Goal: Task Accomplishment & Management: Complete application form

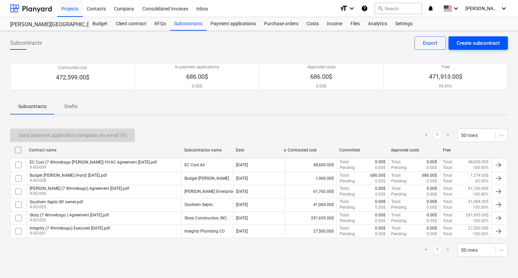
click at [456, 45] on div "Create subcontract" at bounding box center [477, 43] width 43 height 9
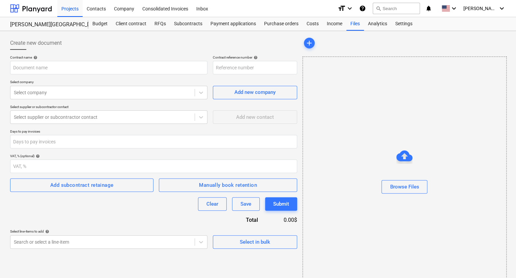
type input "9-SO-013"
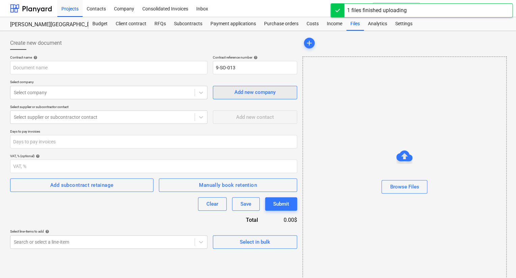
type input "Metro Electric (7 Winnebago) Agreement [DATE].pdf"
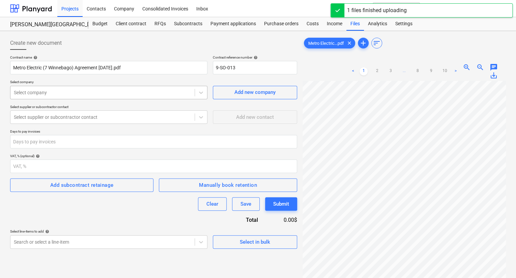
click at [75, 89] on div at bounding box center [102, 92] width 177 height 7
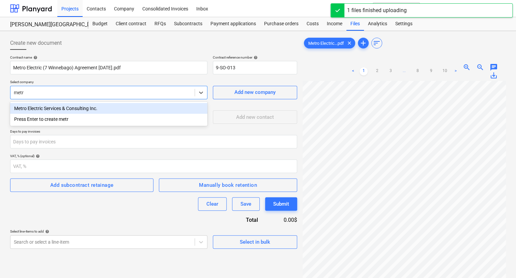
type input "metro"
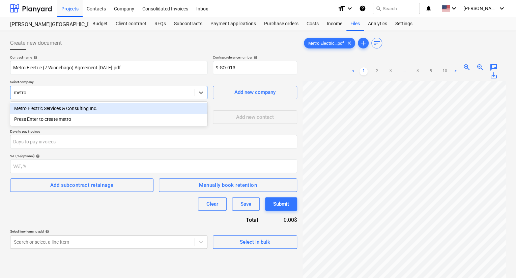
click at [70, 110] on div "Metro Electric Services & Consulting Inc." at bounding box center [108, 108] width 197 height 11
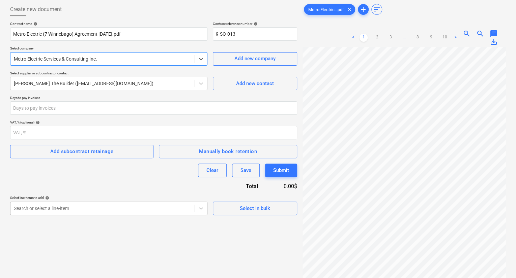
click at [98, 211] on body "Projects Contacts Company Consolidated Invoices Inbox format_size keyboard_arro…" at bounding box center [258, 105] width 516 height 278
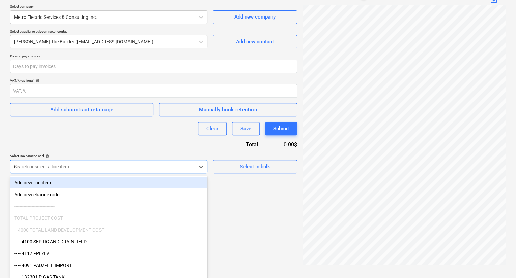
type input "ele"
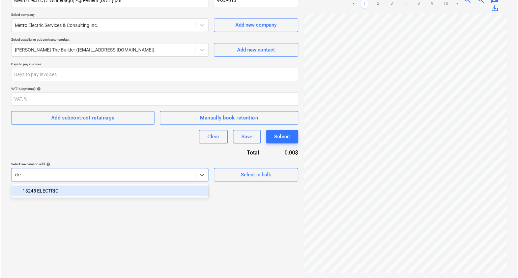
scroll to position [67, 0]
click at [106, 188] on div "-- -- 13245 ELECTRIC" at bounding box center [108, 191] width 197 height 11
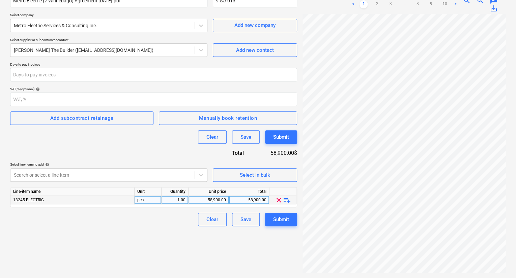
click at [260, 200] on div "58,900.00" at bounding box center [249, 200] width 35 height 8
type input "58900"
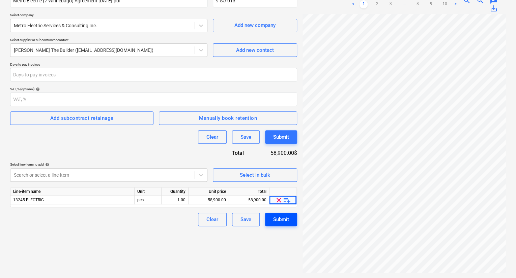
click at [279, 220] on div "Submit" at bounding box center [281, 219] width 16 height 9
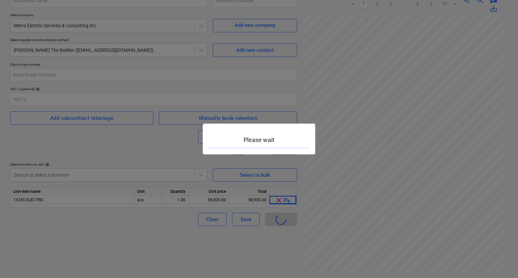
type input "9-SO-013"
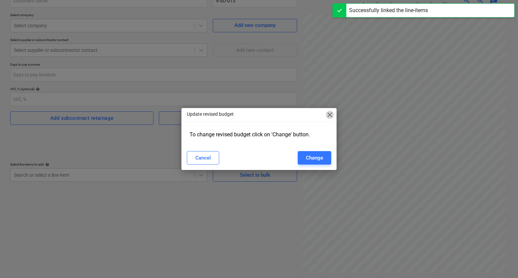
click at [331, 116] on span "close" at bounding box center [330, 115] width 8 height 8
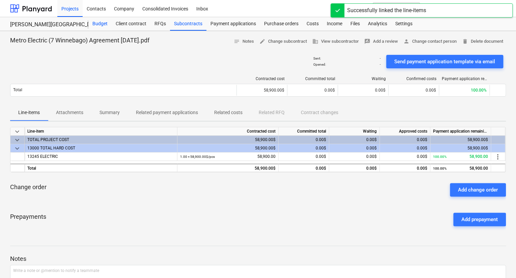
click at [93, 25] on div "Budget" at bounding box center [99, 23] width 23 height 13
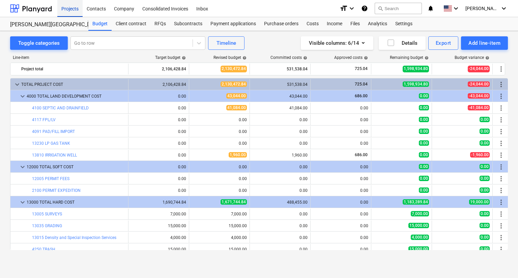
click at [67, 10] on div "Projects" at bounding box center [69, 8] width 25 height 17
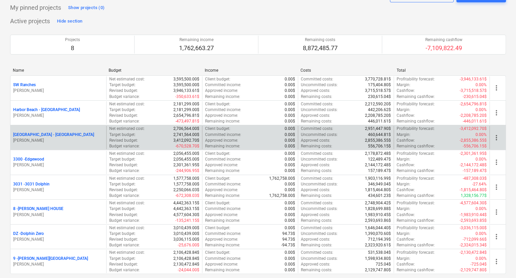
scroll to position [67, 0]
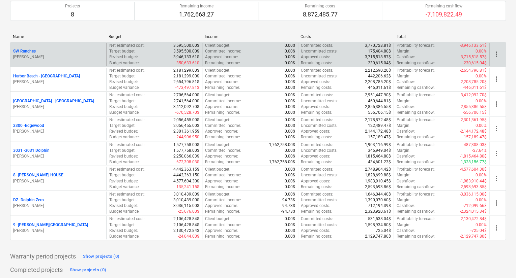
click at [18, 51] on p "SW Ranches" at bounding box center [24, 52] width 23 height 6
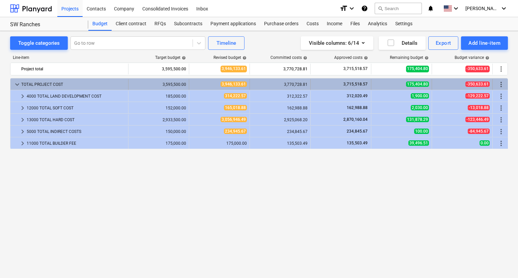
click at [20, 84] on span "keyboard_arrow_down" at bounding box center [17, 85] width 8 height 8
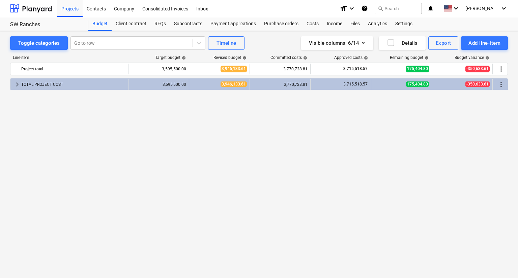
click at [20, 84] on span "keyboard_arrow_right" at bounding box center [17, 85] width 8 height 8
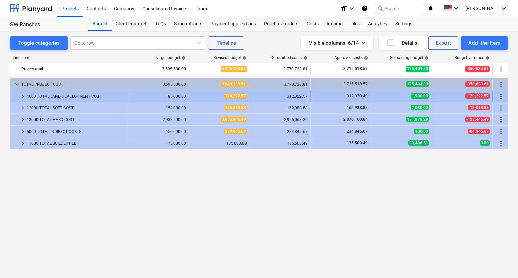
click at [22, 94] on span "keyboard_arrow_right" at bounding box center [23, 96] width 8 height 8
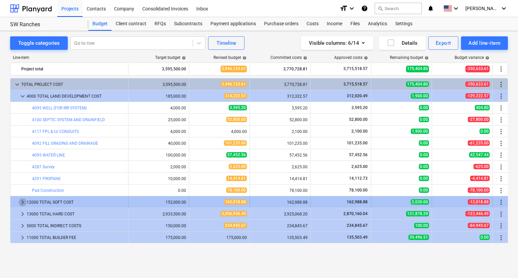
click at [25, 202] on span "keyboard_arrow_right" at bounding box center [23, 203] width 8 height 8
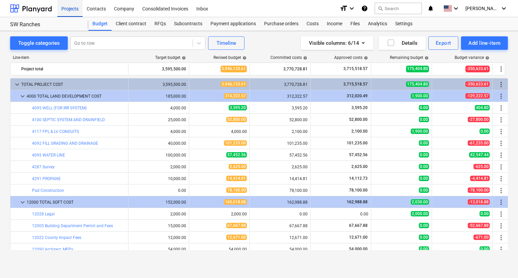
click at [67, 12] on div "Projects" at bounding box center [69, 8] width 25 height 17
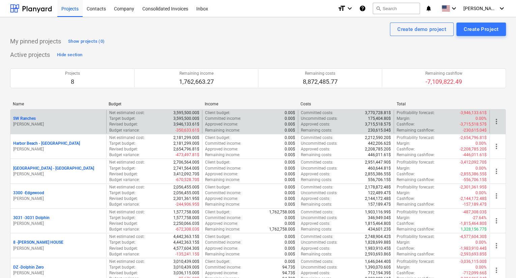
click at [35, 118] on p "SW Ranches" at bounding box center [24, 119] width 23 height 6
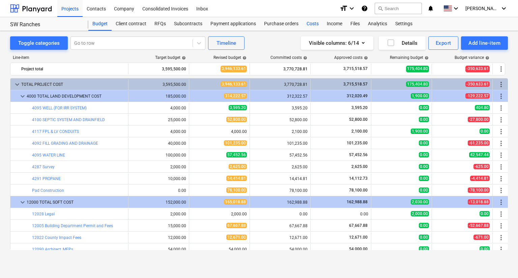
click at [313, 21] on div "Costs" at bounding box center [312, 23] width 20 height 13
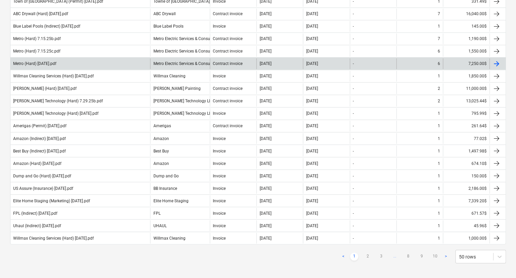
scroll to position [507, 0]
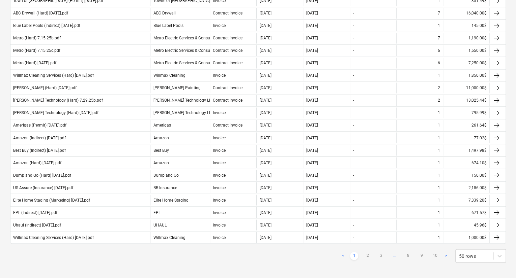
click at [433, 253] on link "10" at bounding box center [435, 256] width 8 height 8
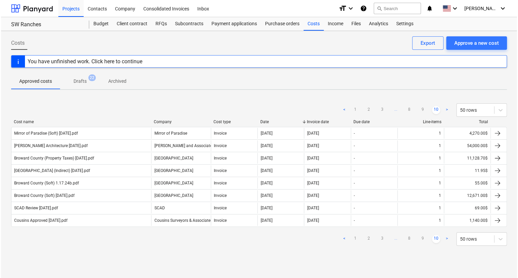
scroll to position [0, 0]
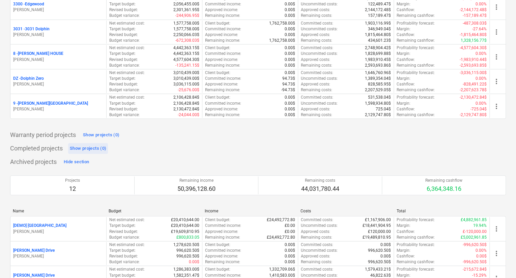
scroll to position [202, 0]
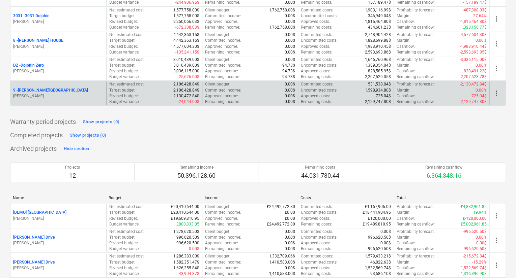
click at [35, 88] on p "9 - [PERSON_NAME][GEOGRAPHIC_DATA]" at bounding box center [50, 91] width 75 height 6
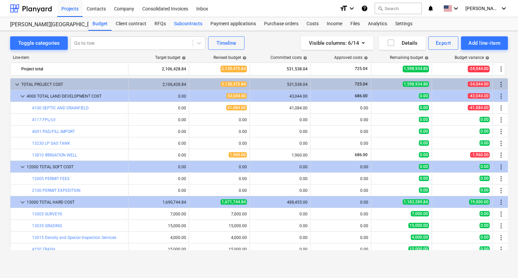
click at [184, 23] on div "Subcontracts" at bounding box center [188, 23] width 36 height 13
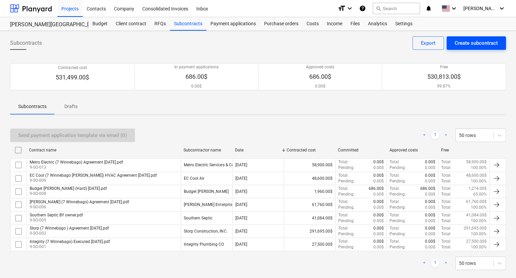
click at [459, 46] on div "Create subcontract" at bounding box center [475, 43] width 43 height 9
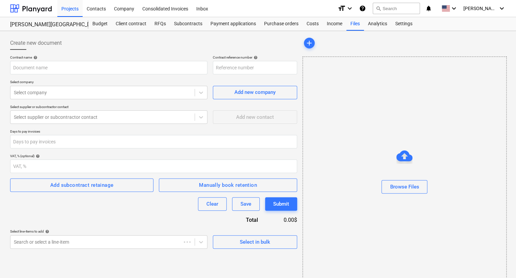
type input "9-SO-014"
click at [258, 95] on div "Add new company" at bounding box center [254, 92] width 41 height 9
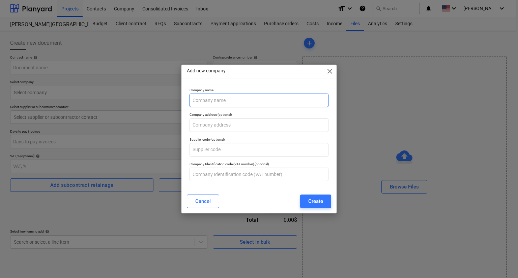
click at [241, 101] on input "text" at bounding box center [258, 100] width 139 height 13
type input "All American Windows"
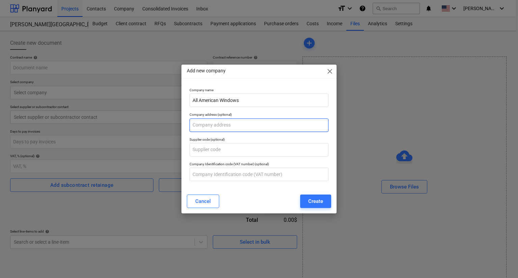
click at [223, 124] on input "text" at bounding box center [258, 125] width 139 height 13
paste input "[GEOGRAPHIC_DATA]"
type input "[STREET_ADDRESS]"
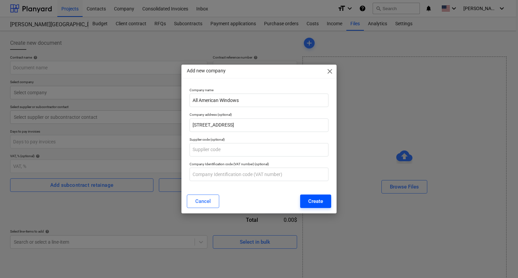
click at [320, 203] on div "Create" at bounding box center [315, 201] width 15 height 9
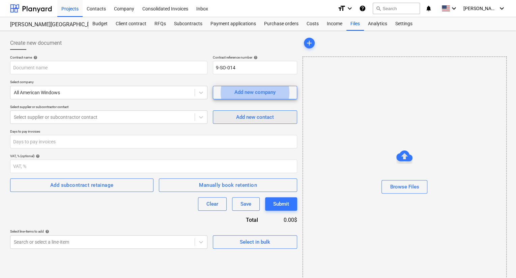
click at [242, 116] on div "Add new contact" at bounding box center [255, 117] width 38 height 9
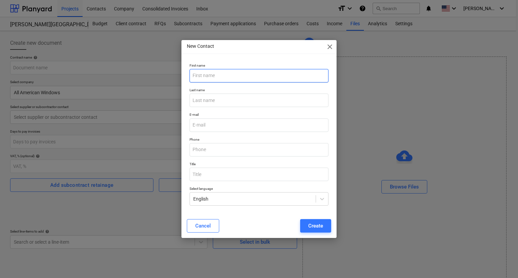
click at [218, 76] on input "text" at bounding box center [258, 75] width 139 height 13
type input "[PERSON_NAME]"
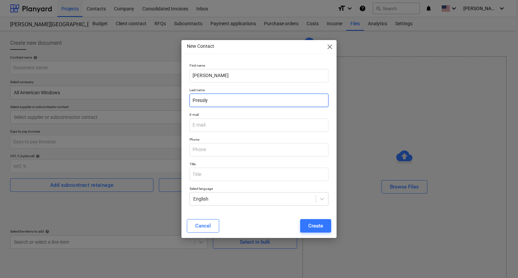
click at [206, 101] on input "Pressly" at bounding box center [258, 100] width 139 height 13
type input "[PERSON_NAME]"
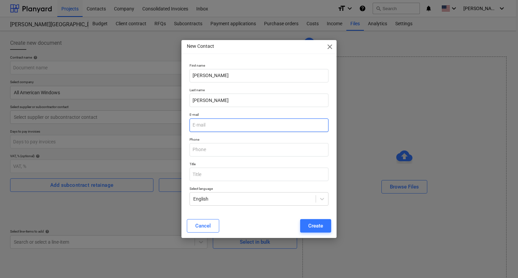
click at [227, 121] on input "email" at bounding box center [258, 125] width 139 height 13
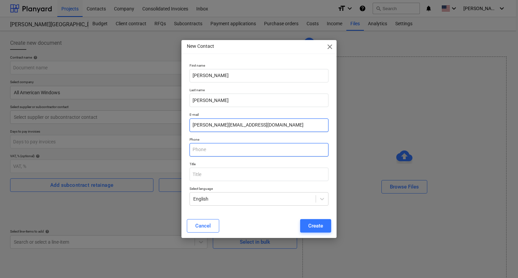
type input "[PERSON_NAME][EMAIL_ADDRESS][DOMAIN_NAME]"
click at [209, 150] on input "text" at bounding box center [258, 149] width 139 height 13
paste input "[PHONE_NUMBER]"
type input "[PHONE_NUMBER]"
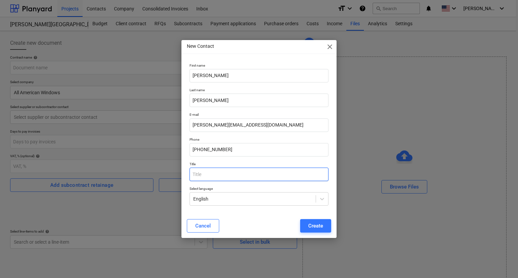
click at [206, 174] on input "text" at bounding box center [258, 174] width 139 height 13
paste input "President/CEO"
type input "President/CEO"
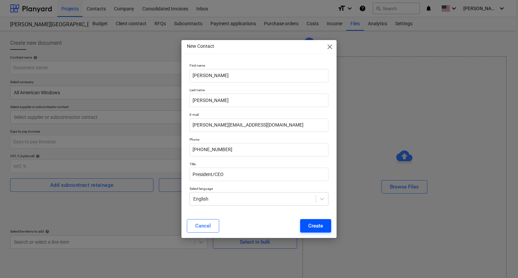
click at [310, 225] on div "Create" at bounding box center [315, 226] width 15 height 9
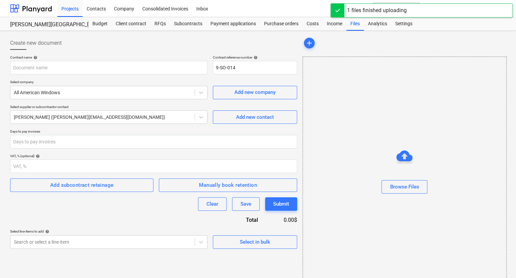
type input "AAW (7 Winnebago) Agreement [DATE].pdf"
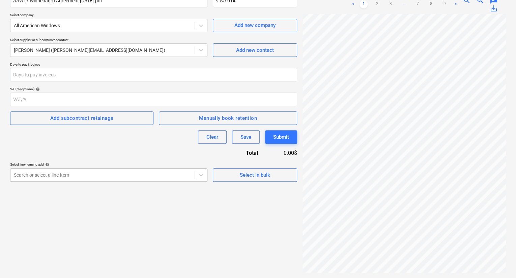
click at [101, 178] on body "Projects Contacts Company Consolidated Invoices Inbox format_size keyboard_arro…" at bounding box center [258, 72] width 516 height 278
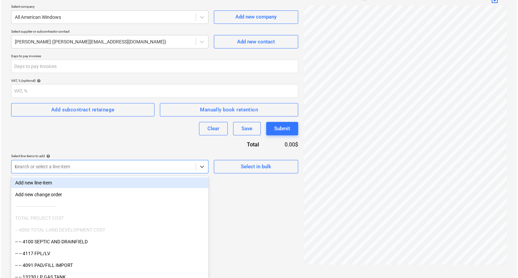
scroll to position [67, 0]
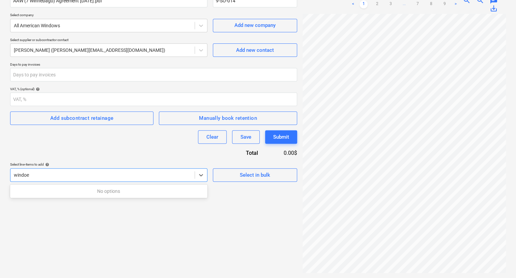
type input "windo"
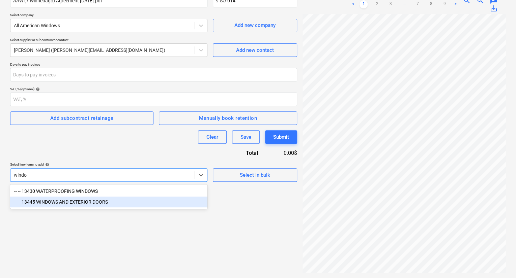
click at [98, 204] on div "-- -- 13445 WINDOWS AND EXTERIOR DOORS" at bounding box center [108, 202] width 197 height 11
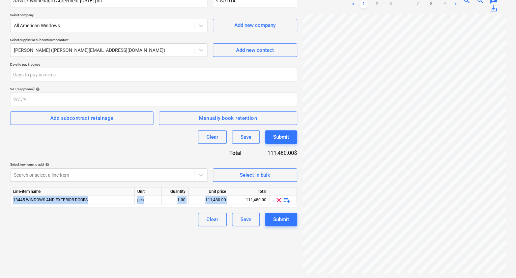
drag, startPoint x: 244, startPoint y: 199, endPoint x: 281, endPoint y: 194, distance: 38.0
click at [281, 194] on div "Line-item name Unit Quantity Unit price Total 13445 WINDOWS AND EXTERIOR DOORS …" at bounding box center [153, 197] width 287 height 20
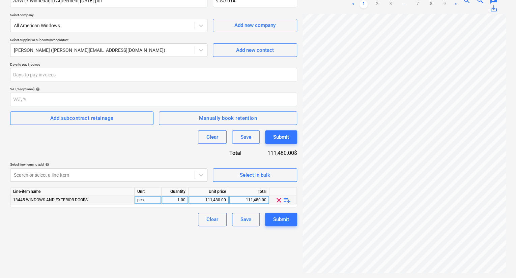
click at [254, 199] on div "111,480.00" at bounding box center [249, 200] width 35 height 8
type input "98400.72"
click at [286, 221] on div "Submit" at bounding box center [281, 219] width 16 height 9
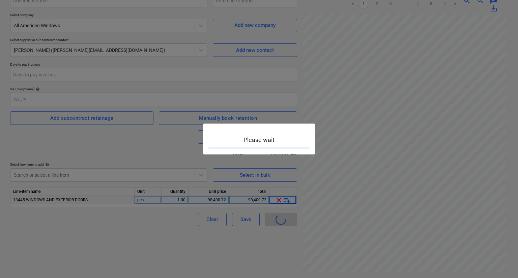
type input "9-SO-014"
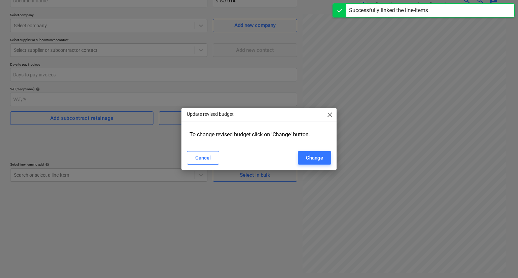
click at [329, 115] on span "close" at bounding box center [330, 115] width 8 height 8
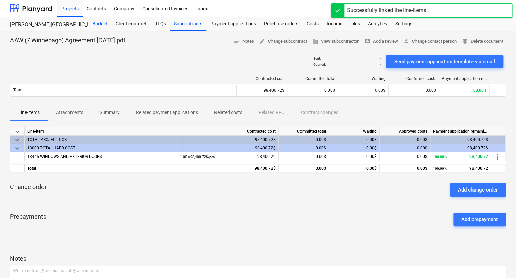
click at [100, 20] on div "Budget" at bounding box center [99, 23] width 23 height 13
